Goal: Information Seeking & Learning: Find specific page/section

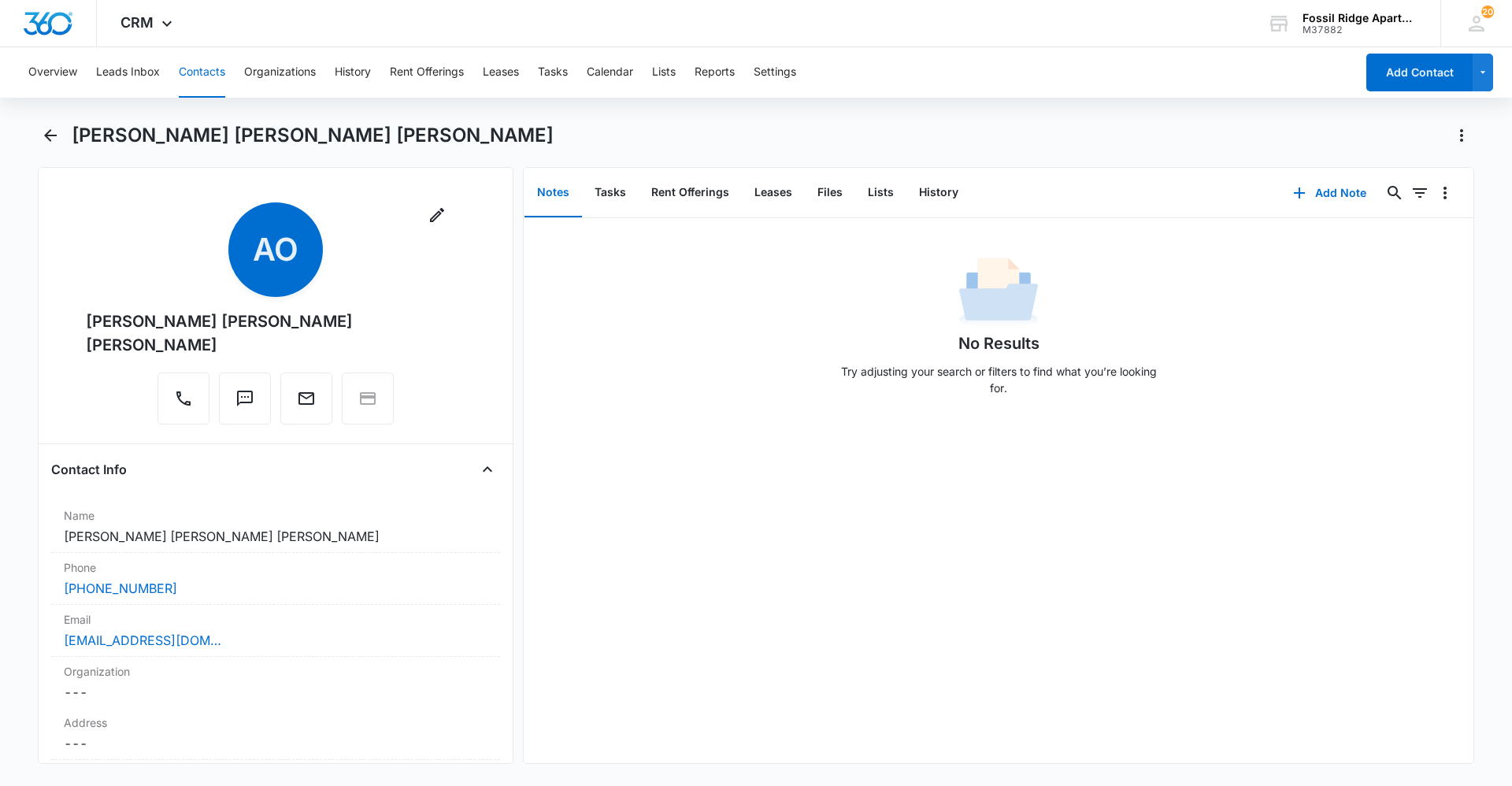
click at [212, 86] on button "Contacts" at bounding box center [202, 72] width 47 height 50
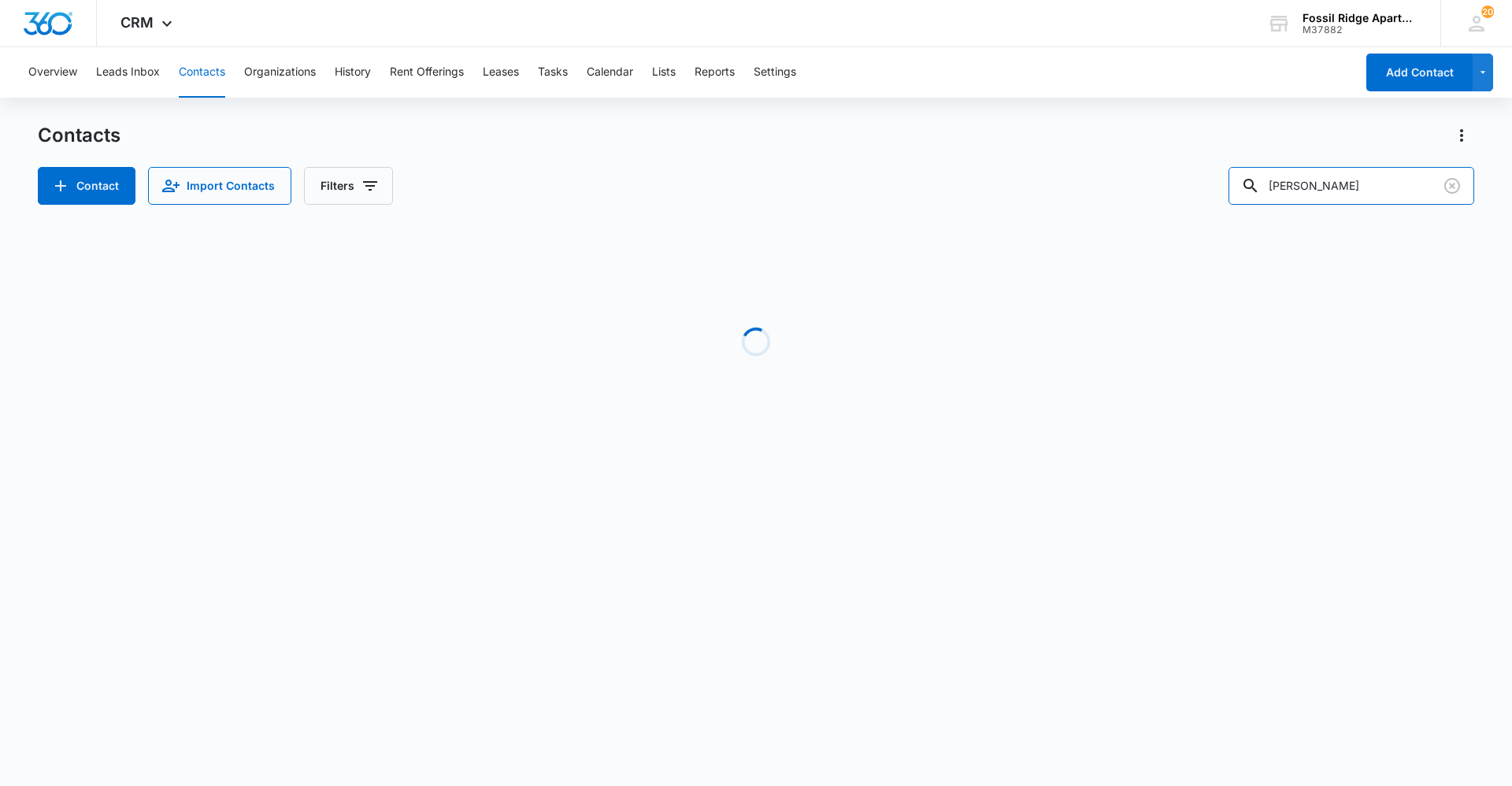
drag, startPoint x: 1368, startPoint y: 198, endPoint x: 1076, endPoint y: 183, distance: 292.4
click at [1075, 193] on div "Contact Import Contacts Filters [PERSON_NAME]" at bounding box center [756, 186] width 1437 height 38
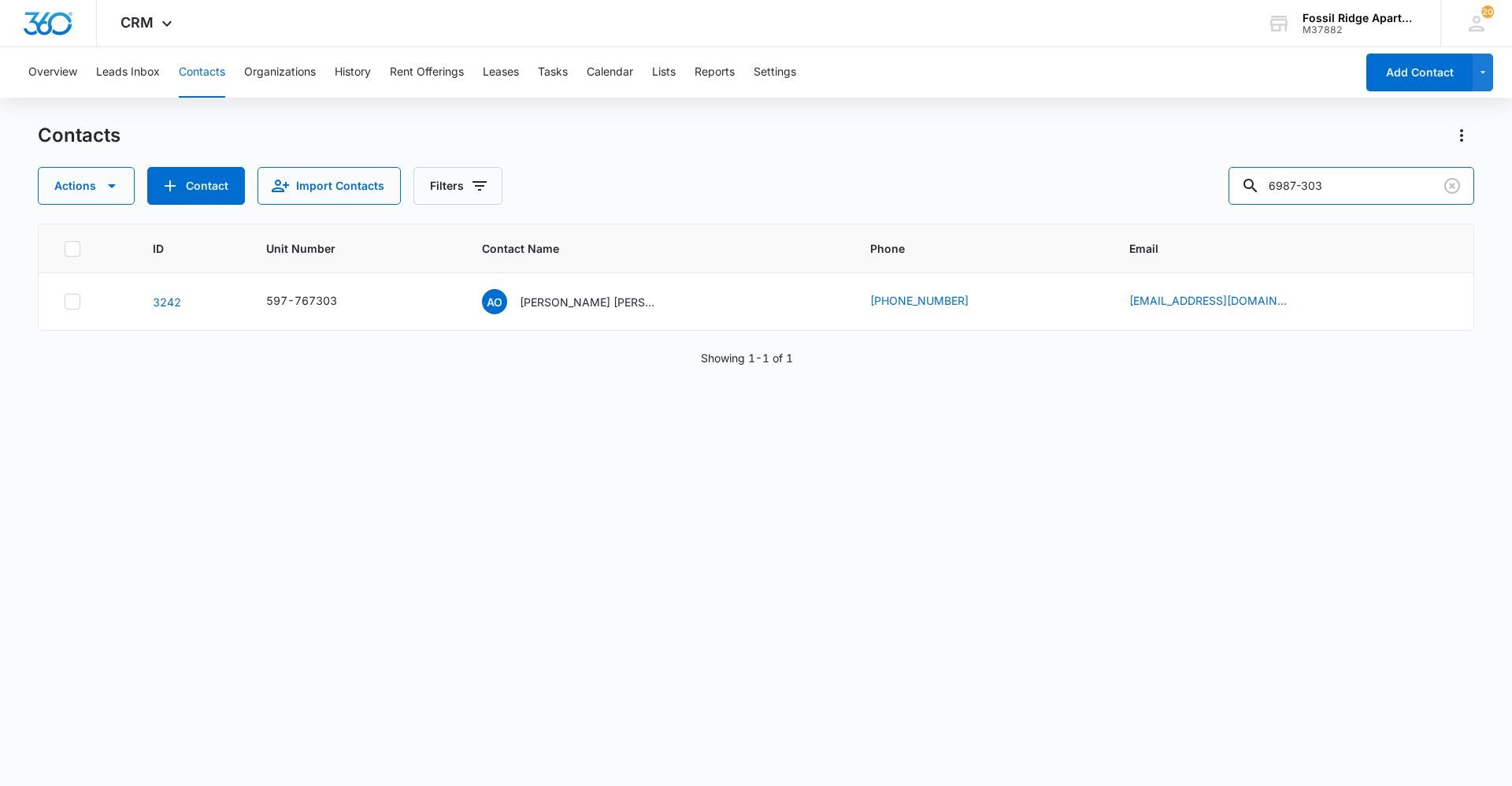
type input "6987-303"
drag, startPoint x: 1352, startPoint y: 189, endPoint x: 1146, endPoint y: 181, distance: 206.2
click at [1146, 179] on div "Actions Contact Import Contacts Filters 6987-303" at bounding box center [756, 186] width 1437 height 38
type input "[PERSON_NAME]"
click at [613, 303] on p "[PERSON_NAME] [PERSON_NAME] [PERSON_NAME], Genesis [PERSON_NAME]" at bounding box center [609, 301] width 142 height 16
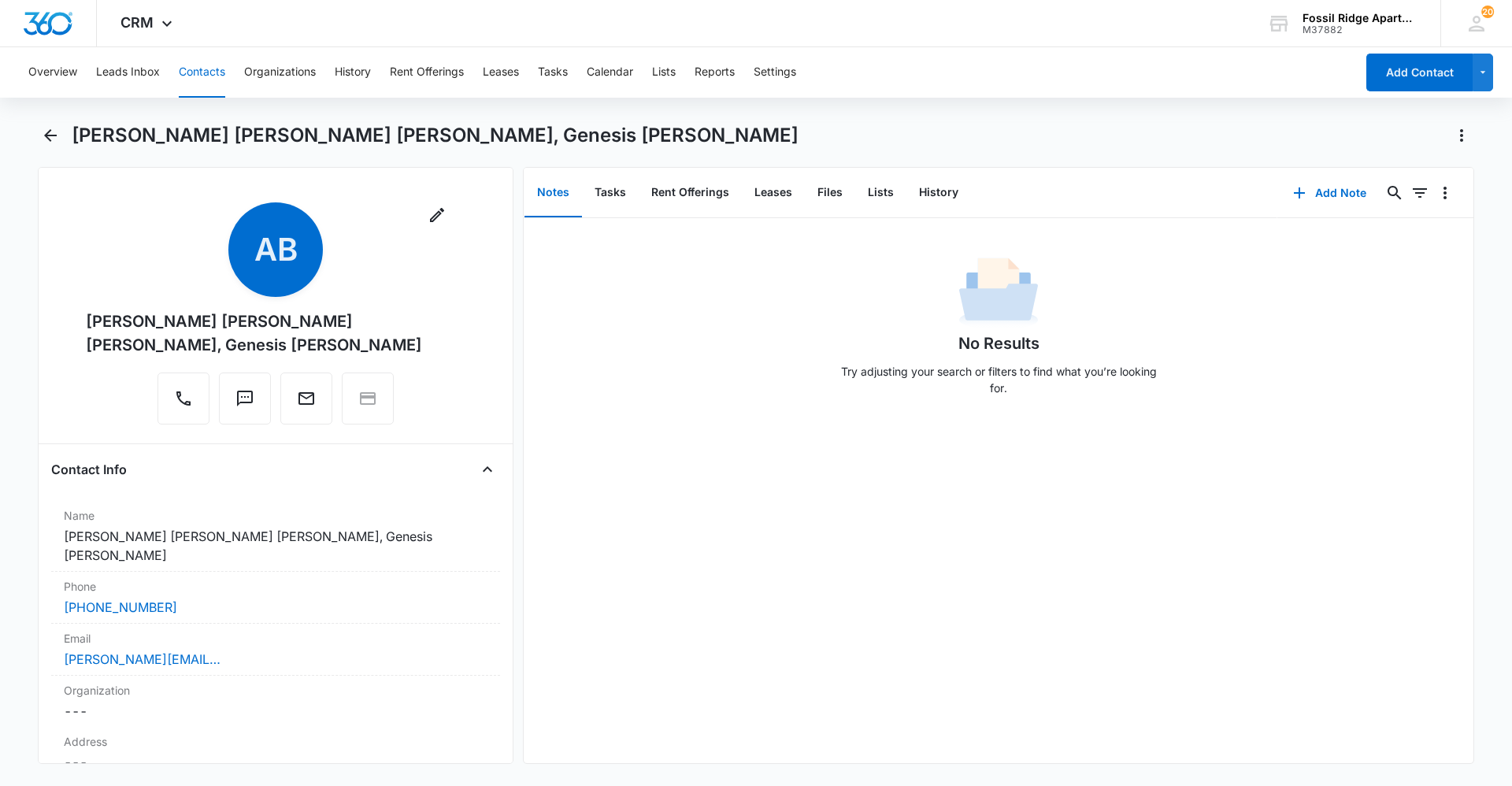
click at [191, 89] on button "Contacts" at bounding box center [202, 72] width 47 height 50
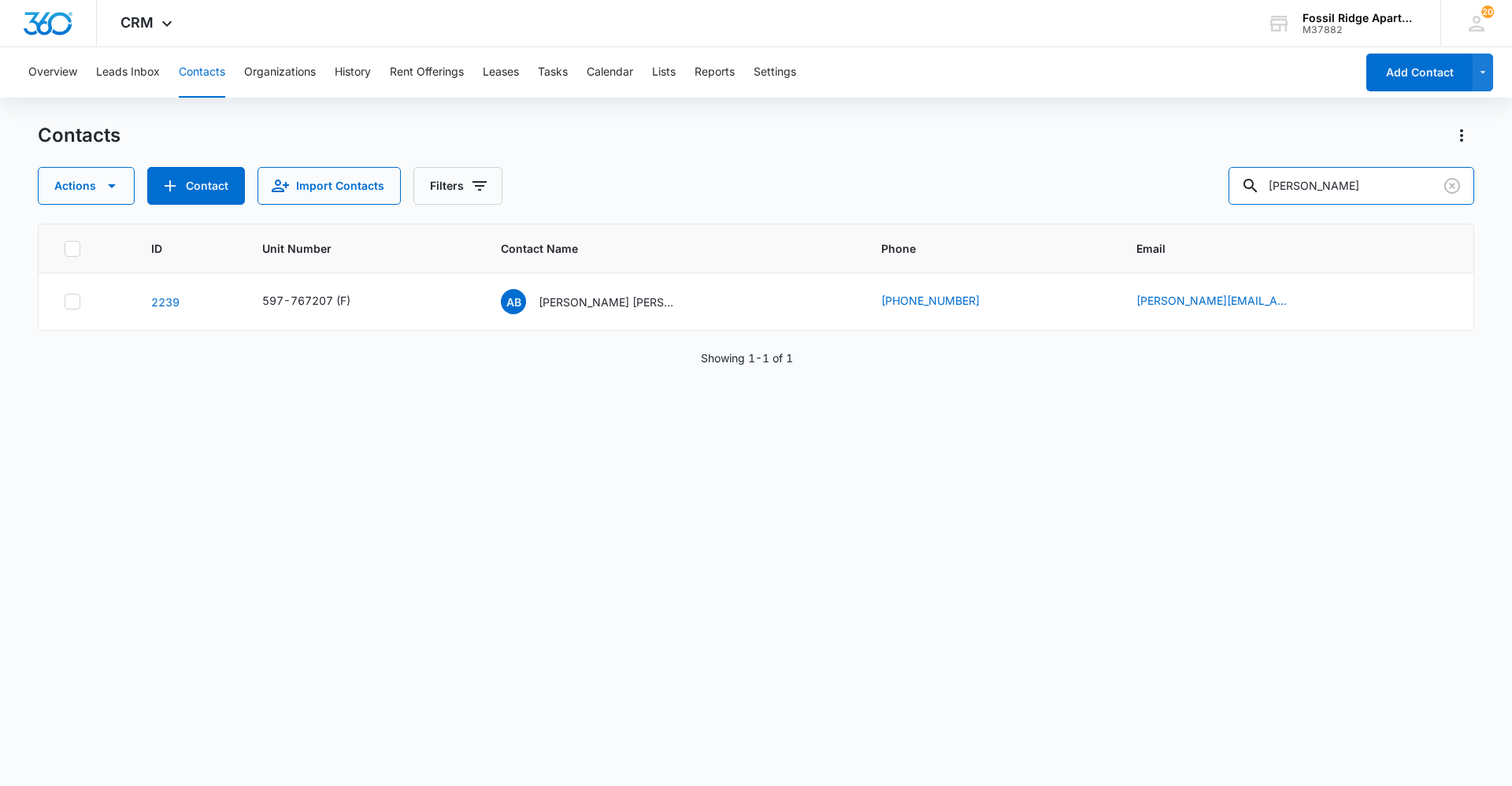
drag, startPoint x: 1345, startPoint y: 172, endPoint x: 1071, endPoint y: 165, distance: 274.1
click at [1088, 165] on div "Contacts Actions Contact Import Contacts Filters [PERSON_NAME]" at bounding box center [756, 163] width 1437 height 82
type input "[PHONE_NUMBER]"
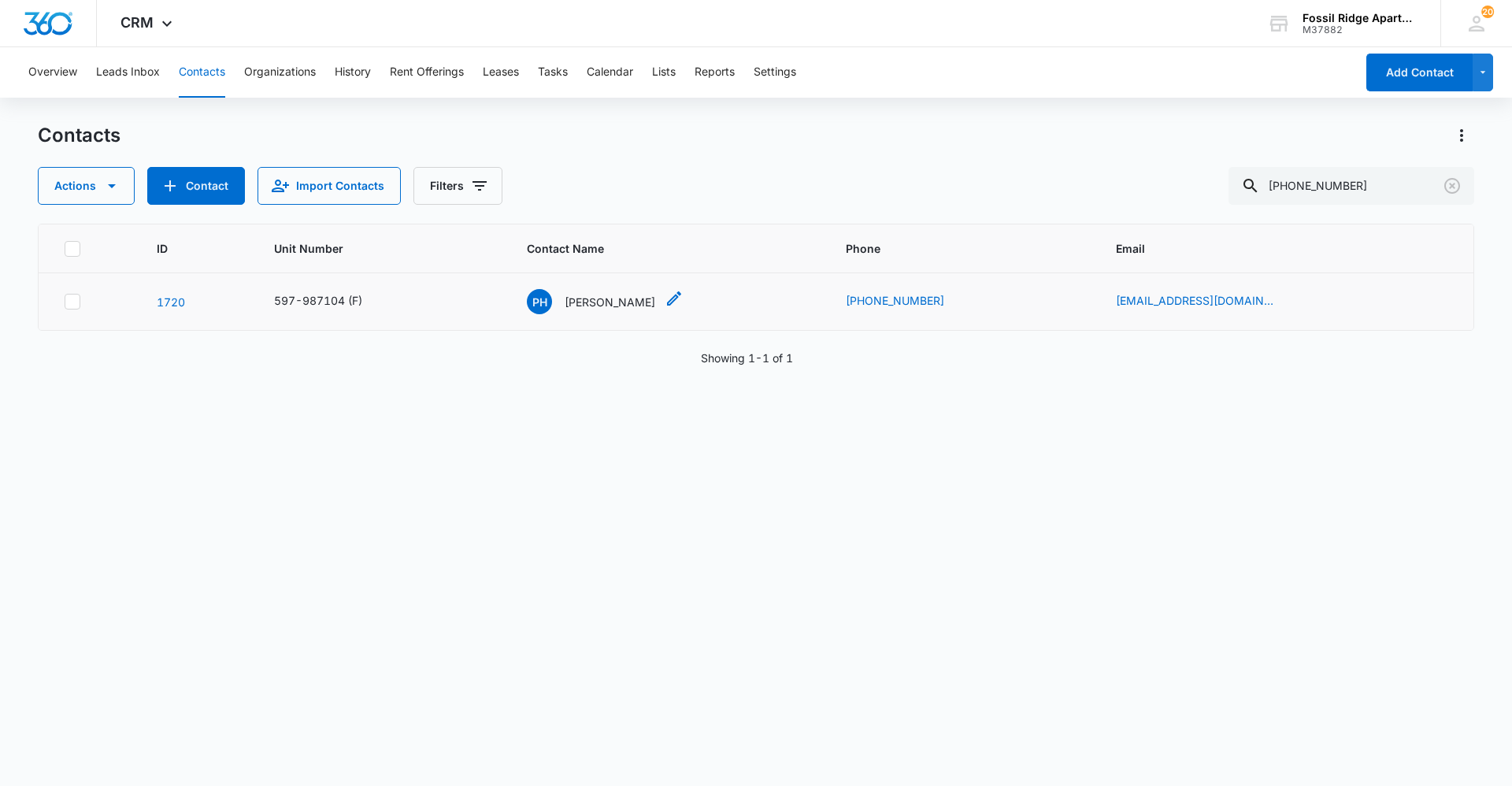
click at [621, 297] on p "[PERSON_NAME]" at bounding box center [610, 301] width 90 height 16
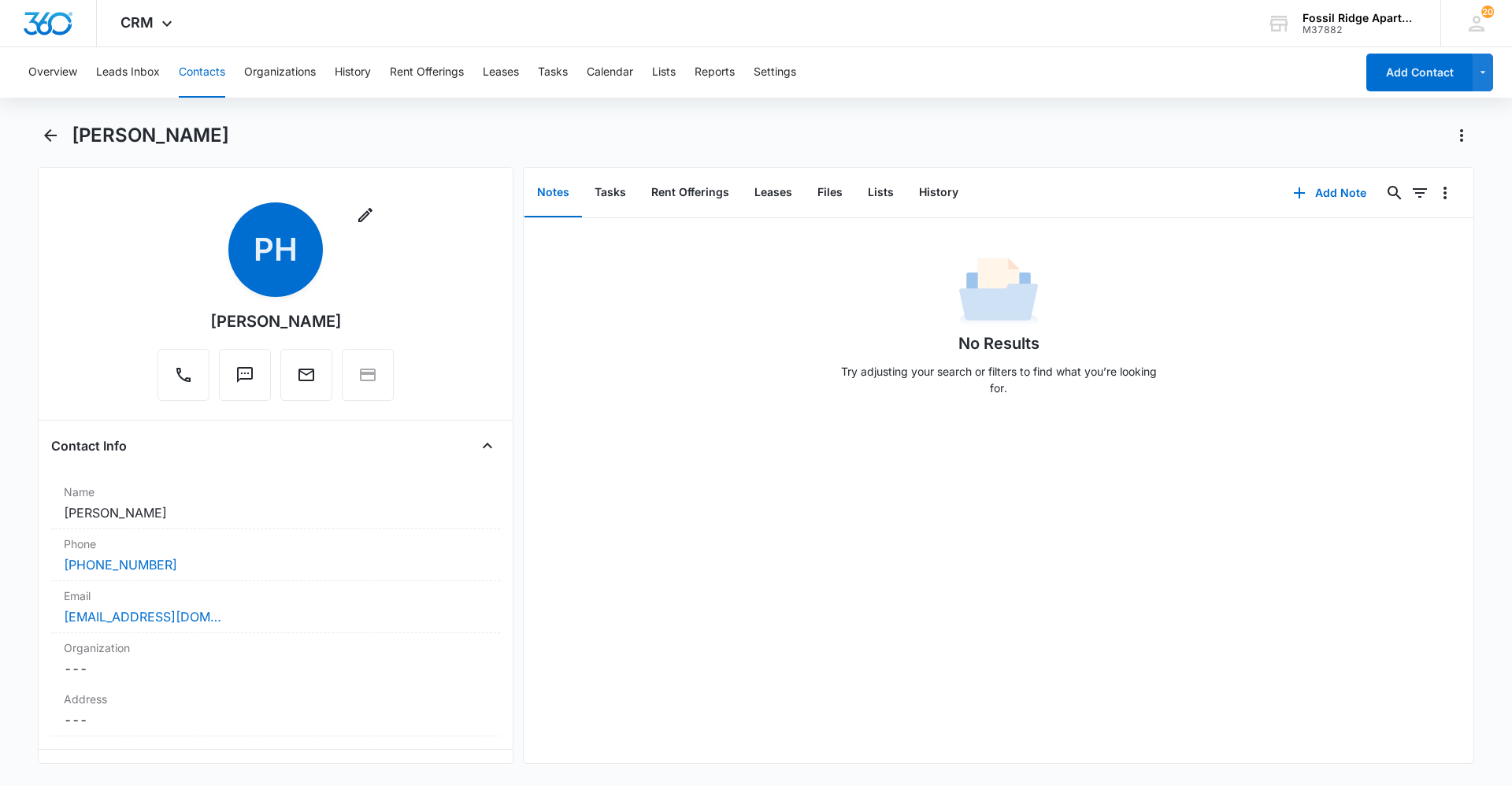
click at [210, 74] on button "Contacts" at bounding box center [202, 72] width 47 height 50
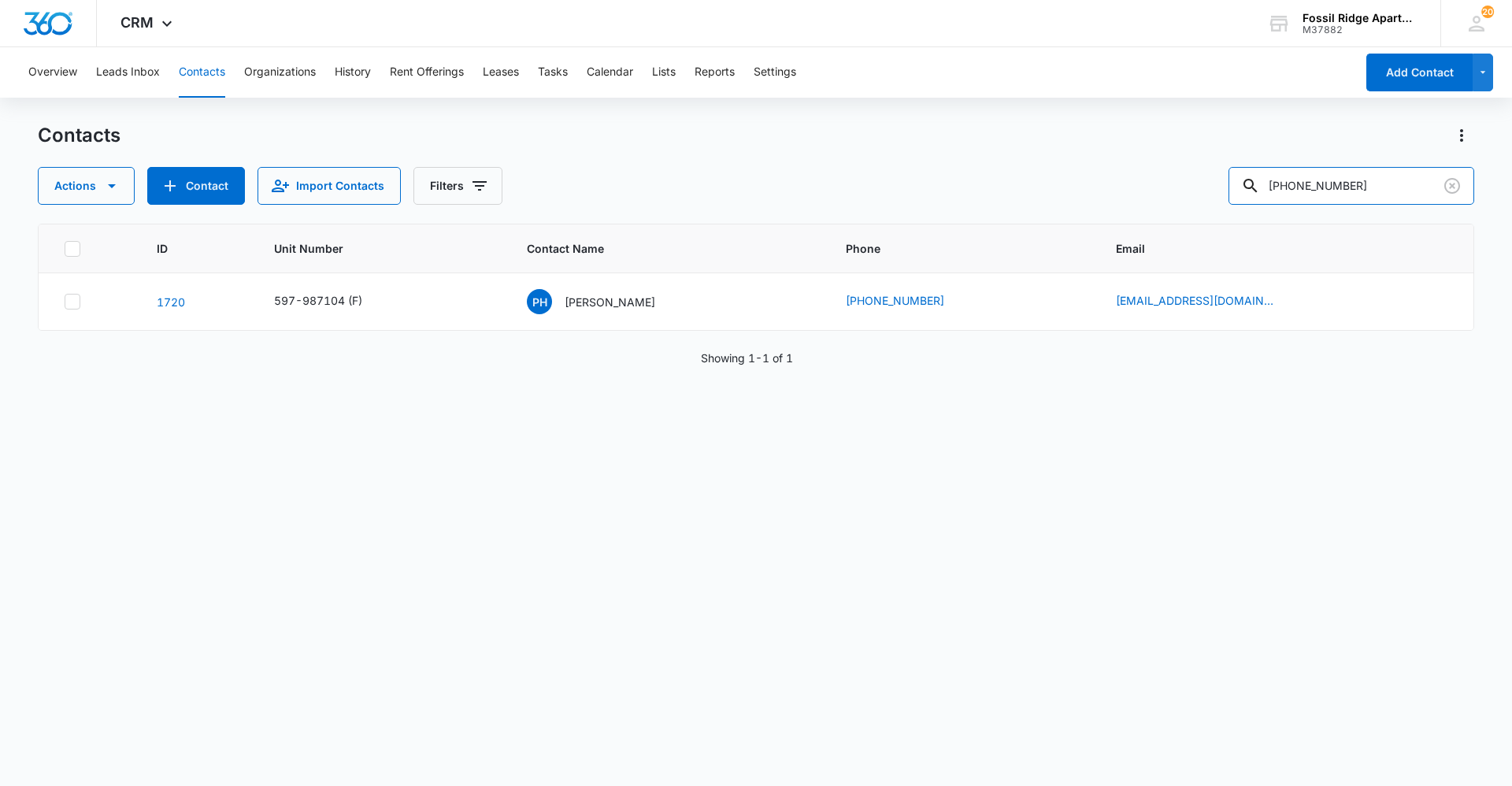
drag, startPoint x: 1373, startPoint y: 181, endPoint x: 1239, endPoint y: 201, distance: 135.5
click at [1239, 201] on div "Actions Contact Import Contacts Filters [PHONE_NUMBER]" at bounding box center [756, 186] width 1437 height 38
type input "[PERSON_NAME]"
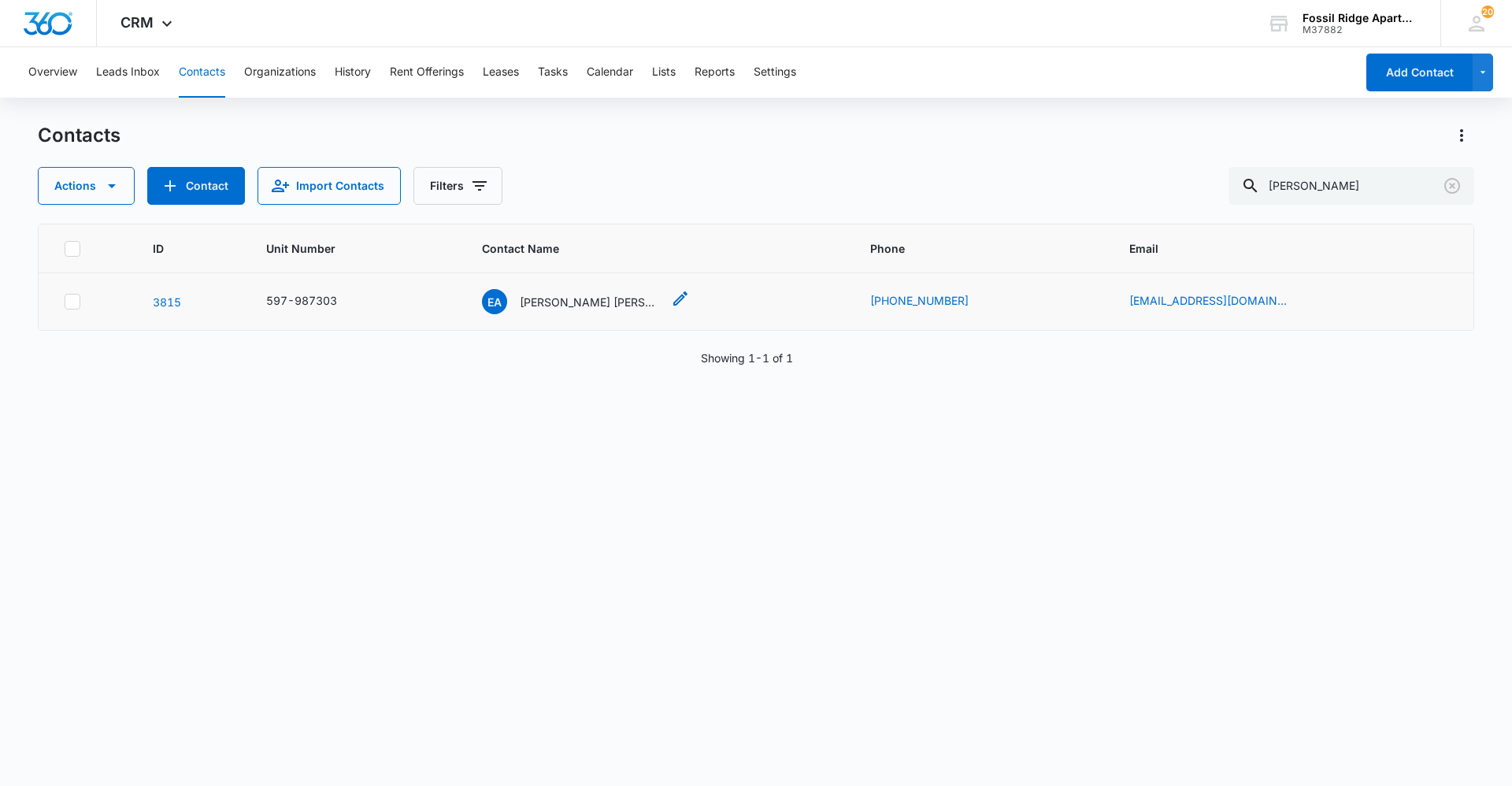
click at [578, 300] on p "[PERSON_NAME] [PERSON_NAME]" at bounding box center [591, 301] width 142 height 16
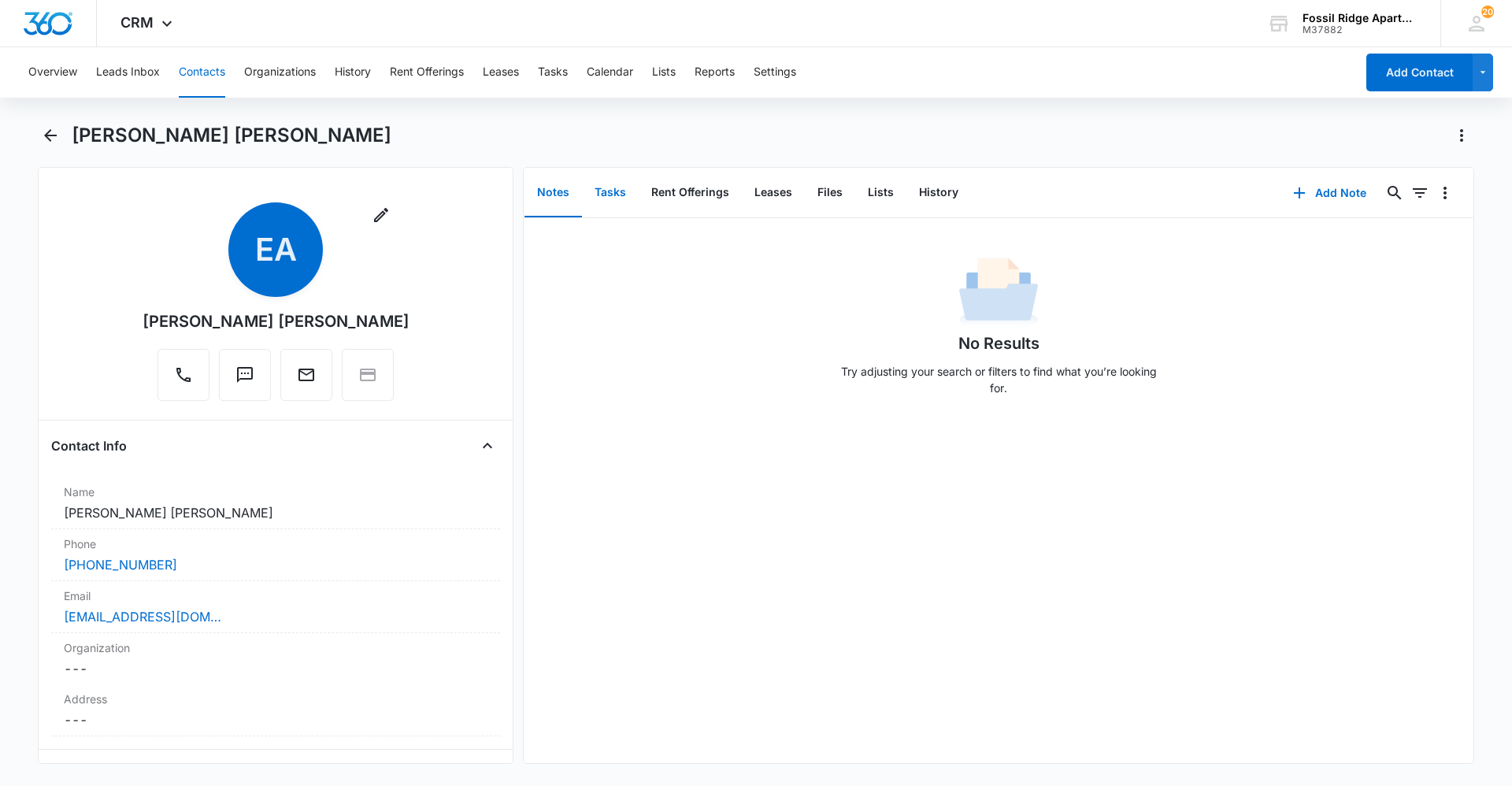
click at [612, 196] on button "Tasks" at bounding box center [611, 192] width 57 height 48
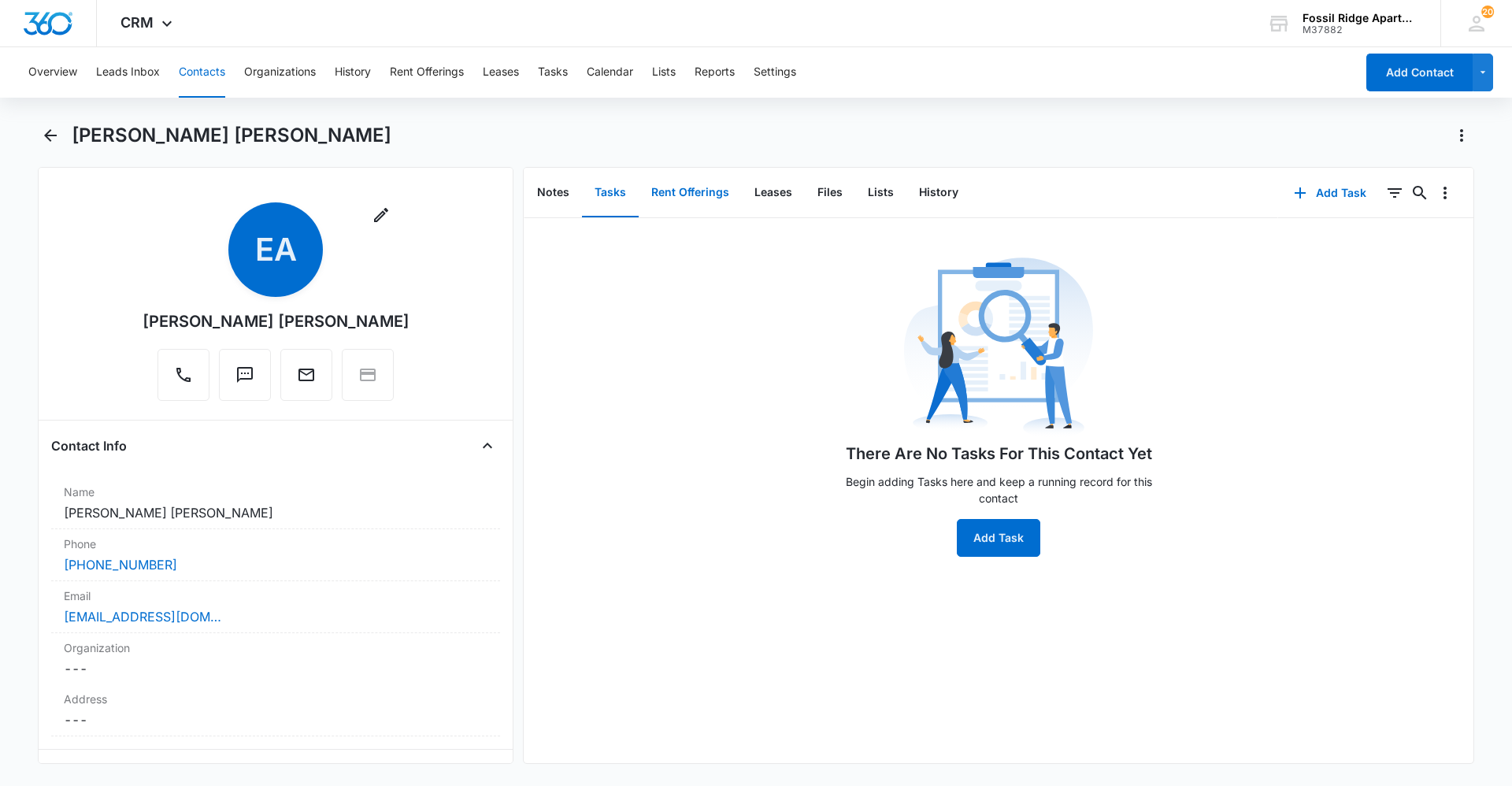
click at [718, 201] on button "Rent Offerings" at bounding box center [690, 192] width 103 height 48
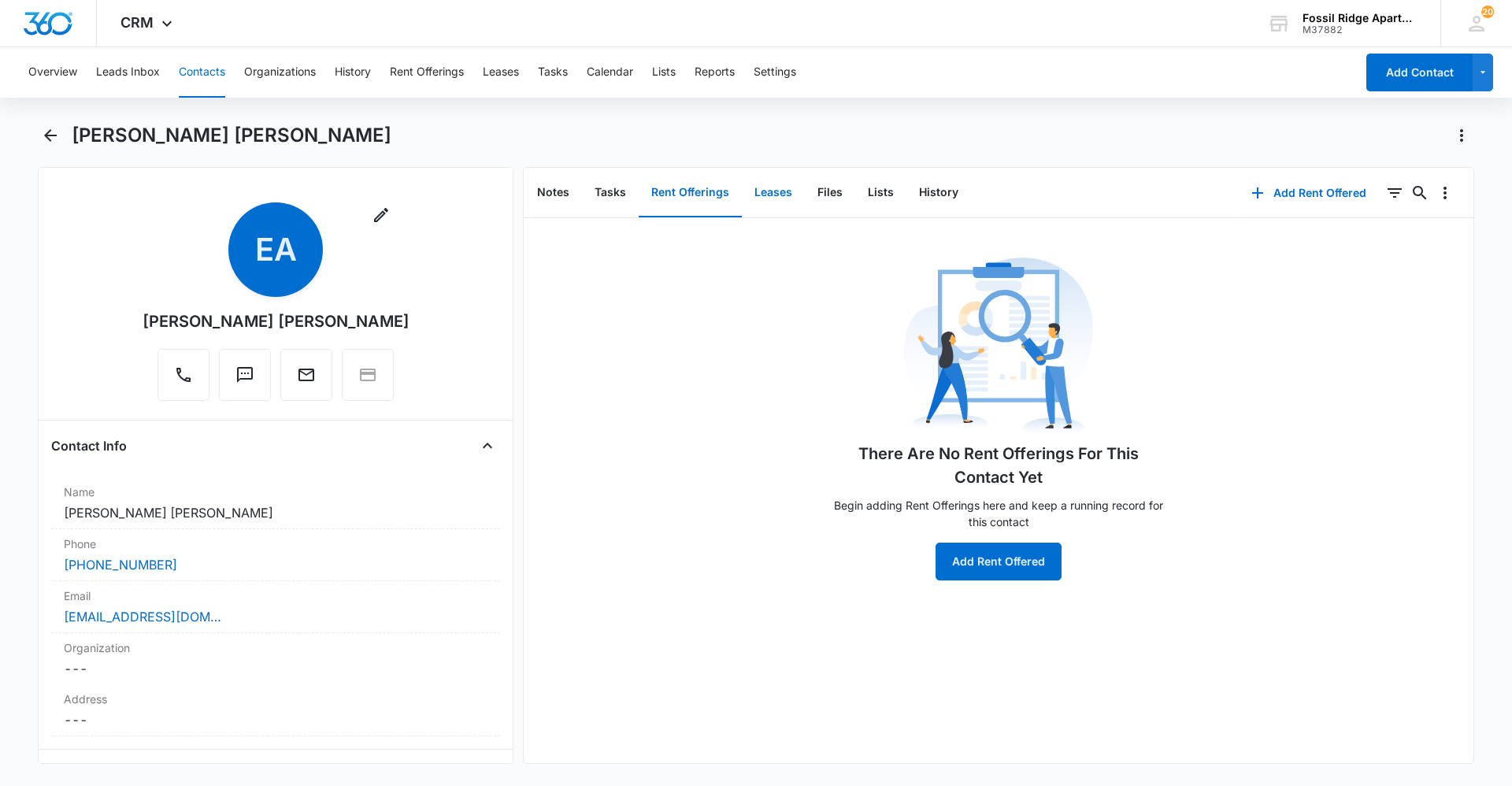
click at [765, 183] on button "Leases" at bounding box center [773, 192] width 63 height 48
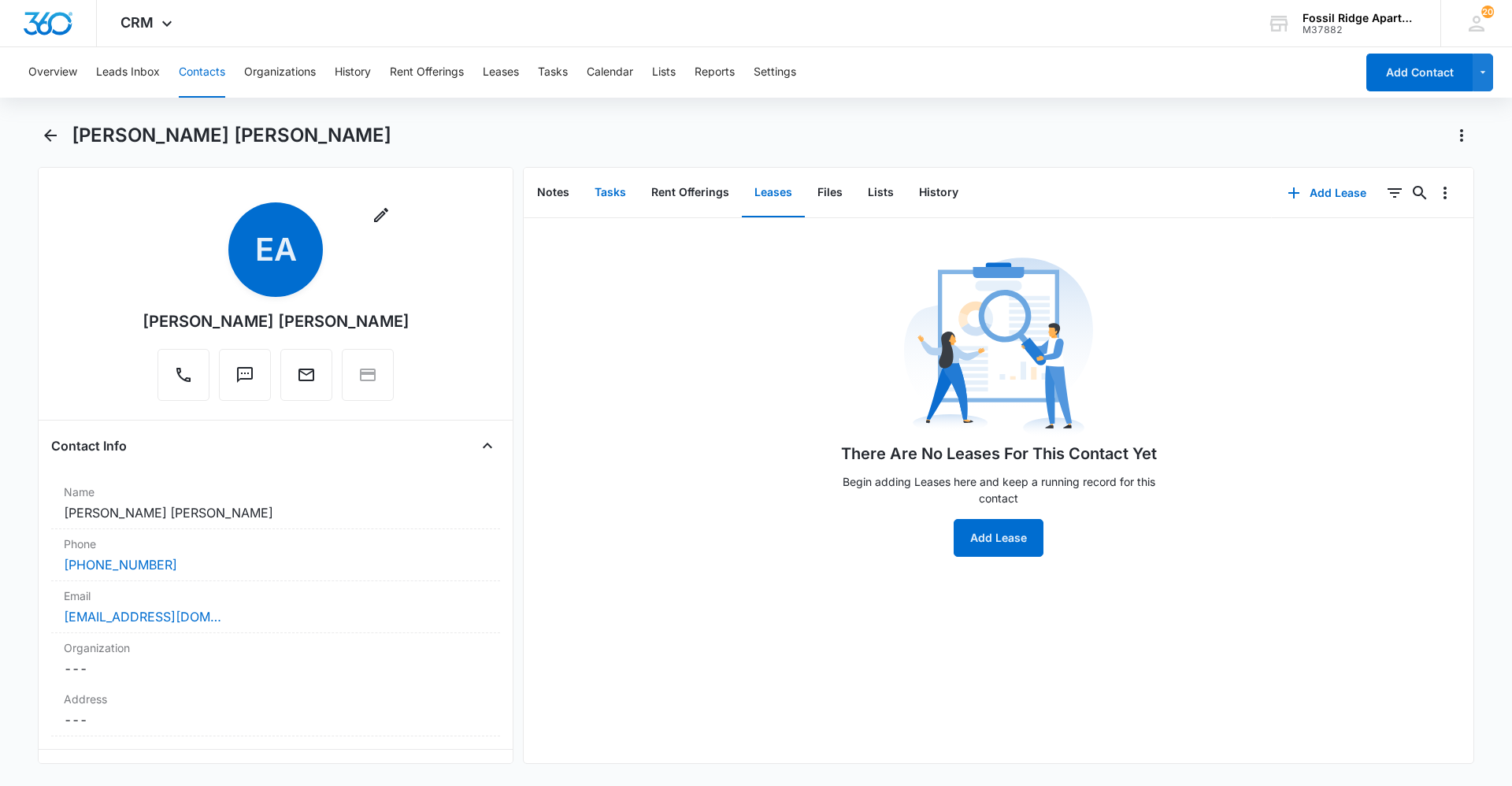
click at [615, 196] on button "Tasks" at bounding box center [611, 192] width 57 height 48
